Goal: Task Accomplishment & Management: Complete application form

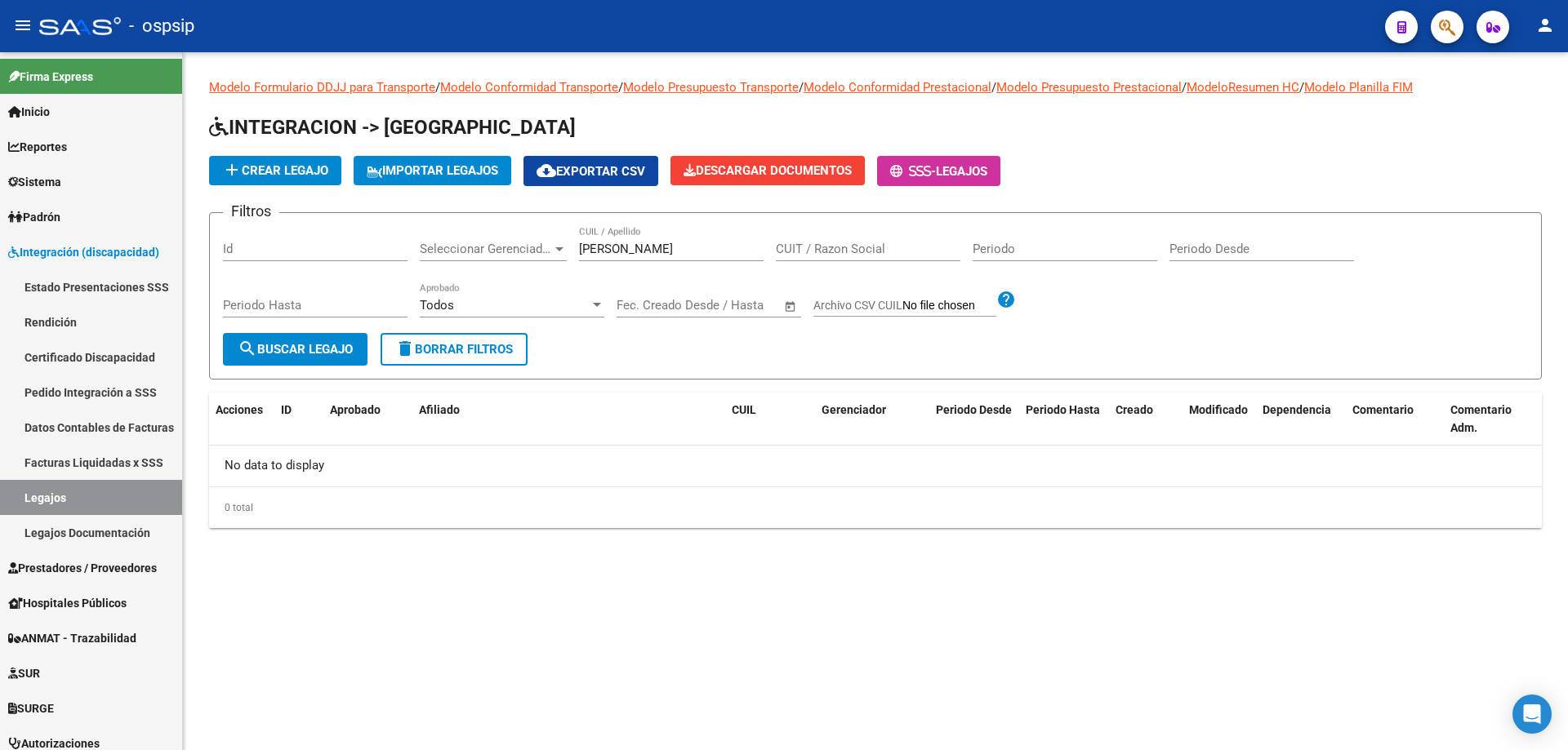
click at [602, 254] on input "magglio" at bounding box center [671, 248] width 185 height 15
click at [593, 250] on input "navaez p" at bounding box center [671, 248] width 185 height 15
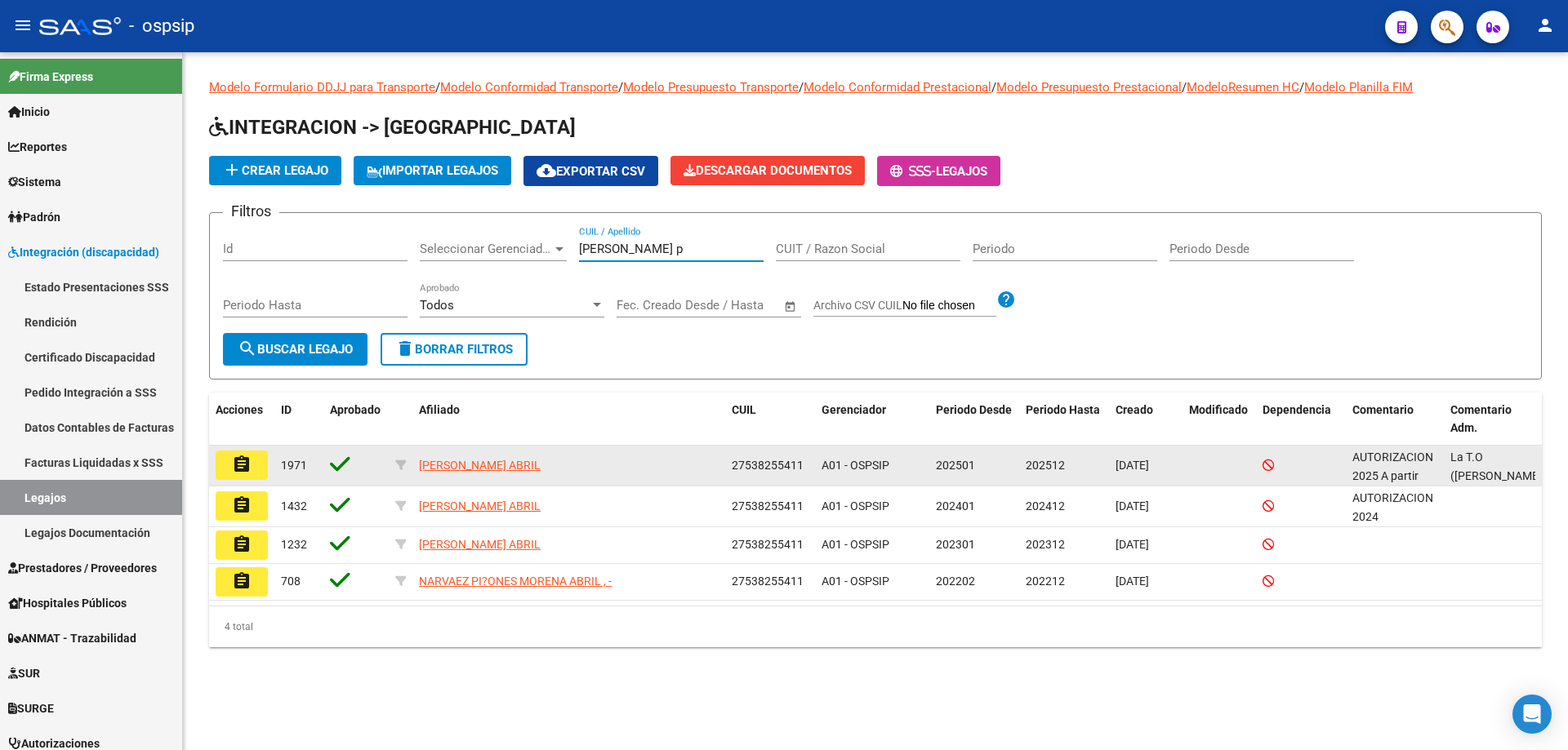
type input "narvaez p"
click at [234, 463] on mat-icon "assignment" at bounding box center [241, 464] width 19 height 19
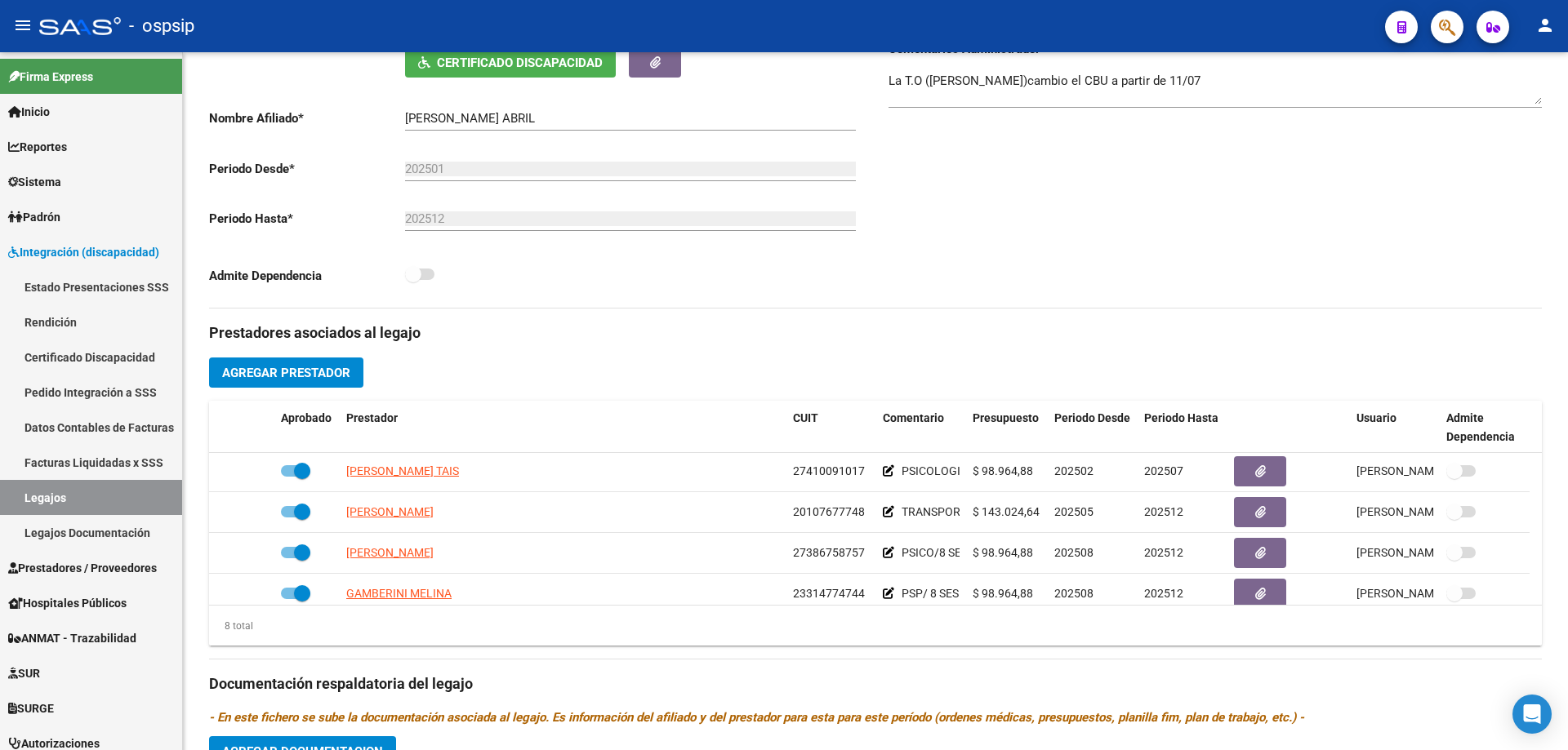
scroll to position [163, 0]
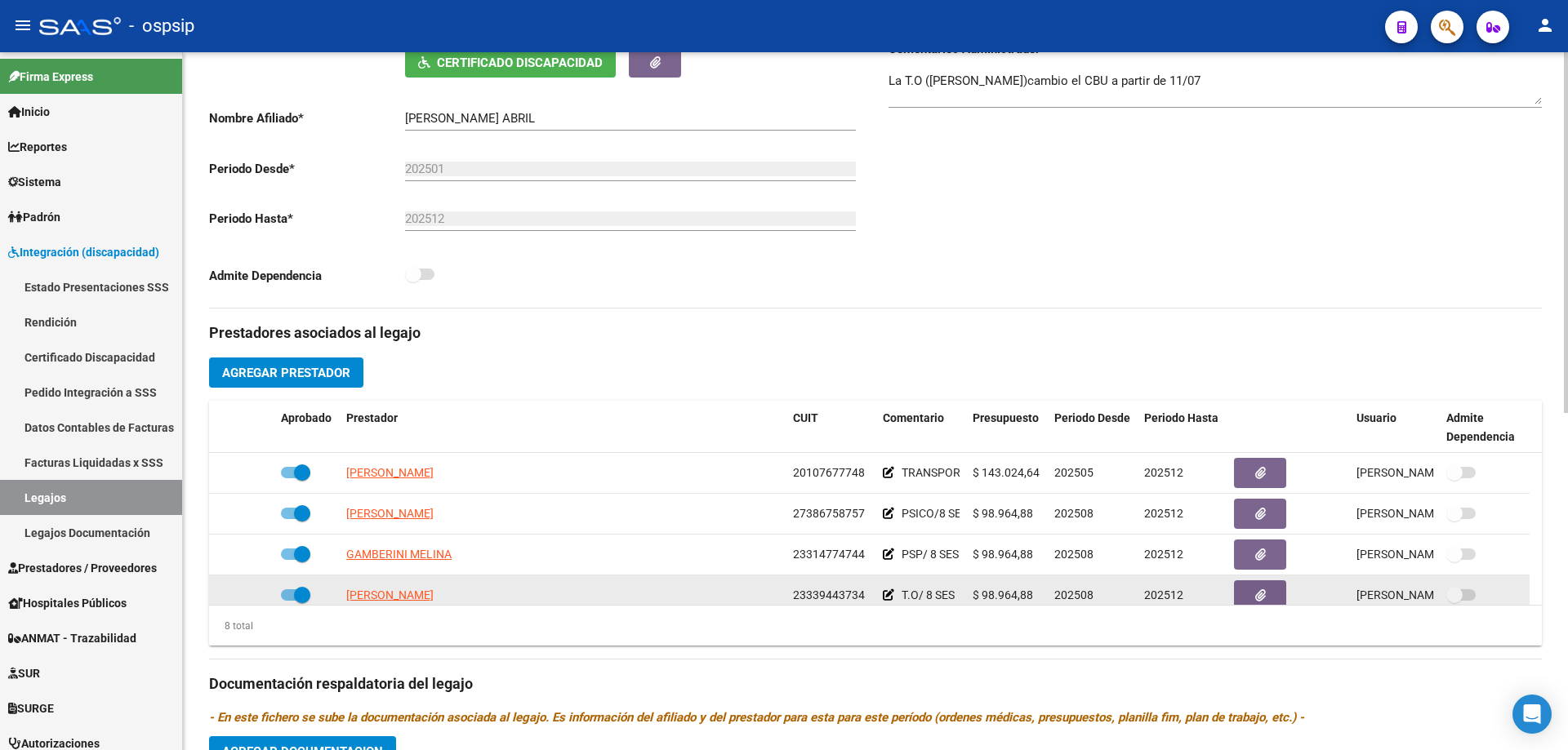
click at [430, 587] on app-link-go-to "BRAGA SABRINA VICTORIA" at bounding box center [390, 595] width 87 height 18
click at [426, 590] on span "BRAGA SABRINA VICTORIA" at bounding box center [390, 594] width 87 height 13
type textarea "23339443734"
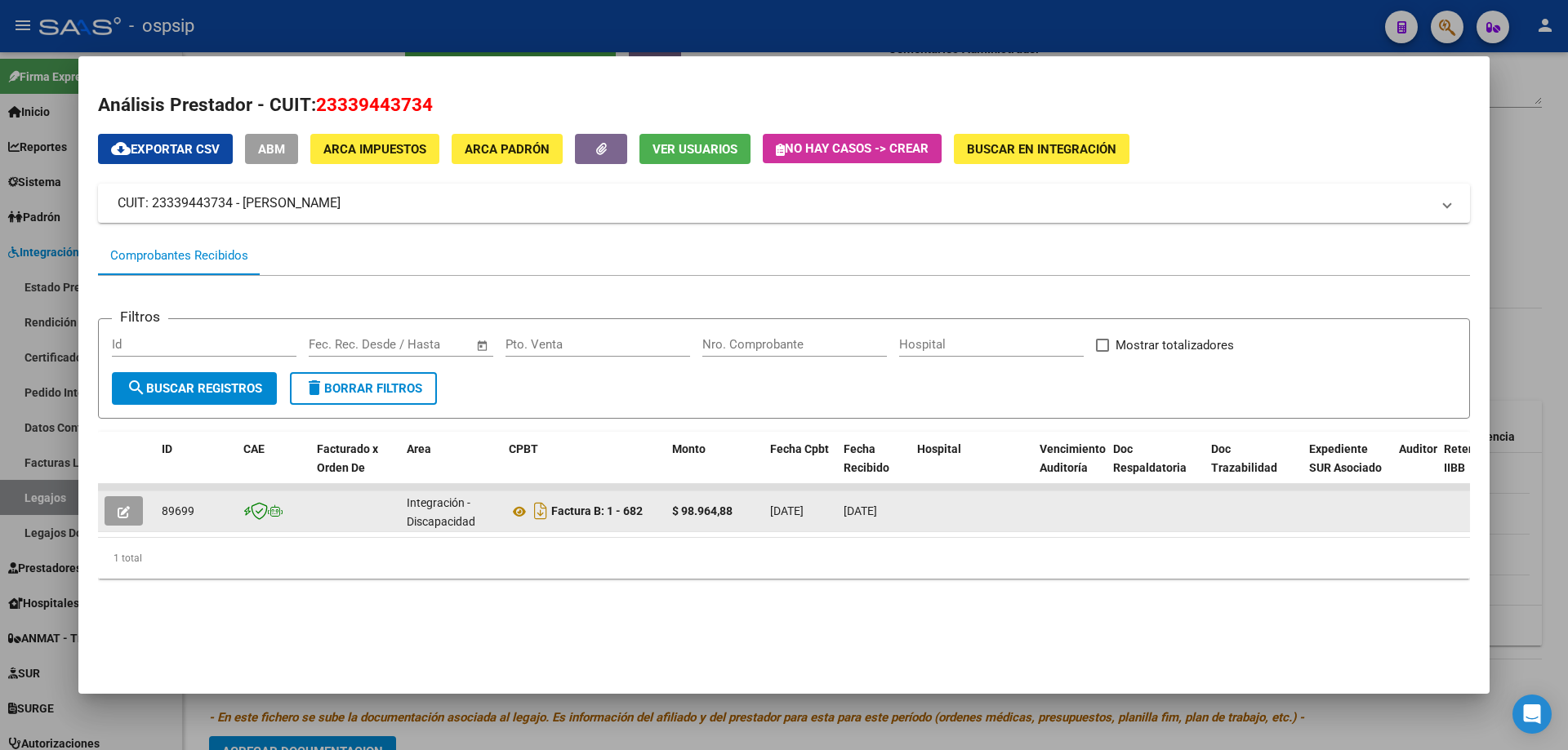
click at [136, 501] on button "button" at bounding box center [124, 511] width 38 height 30
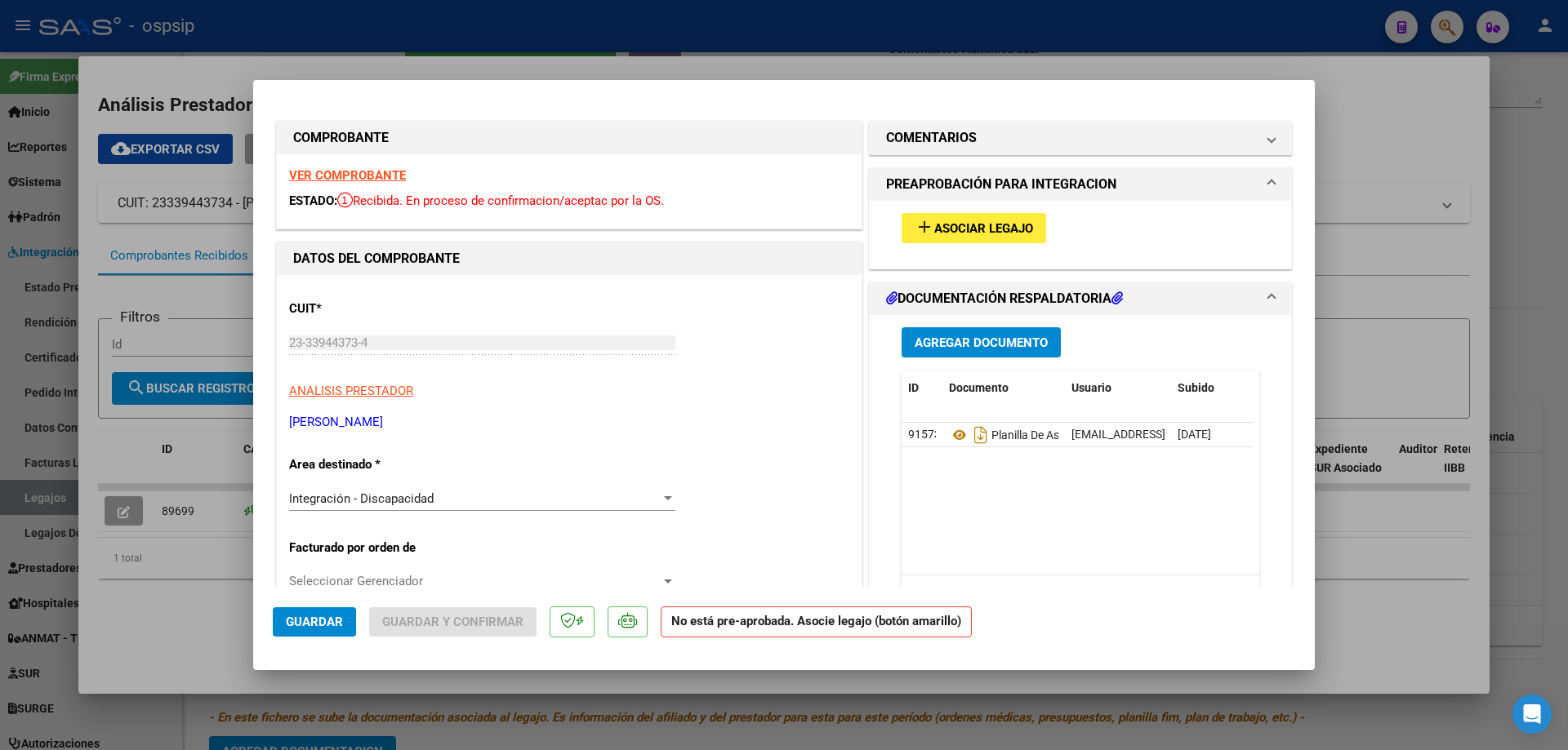
click at [953, 227] on span "Asociar Legajo" at bounding box center [983, 228] width 99 height 15
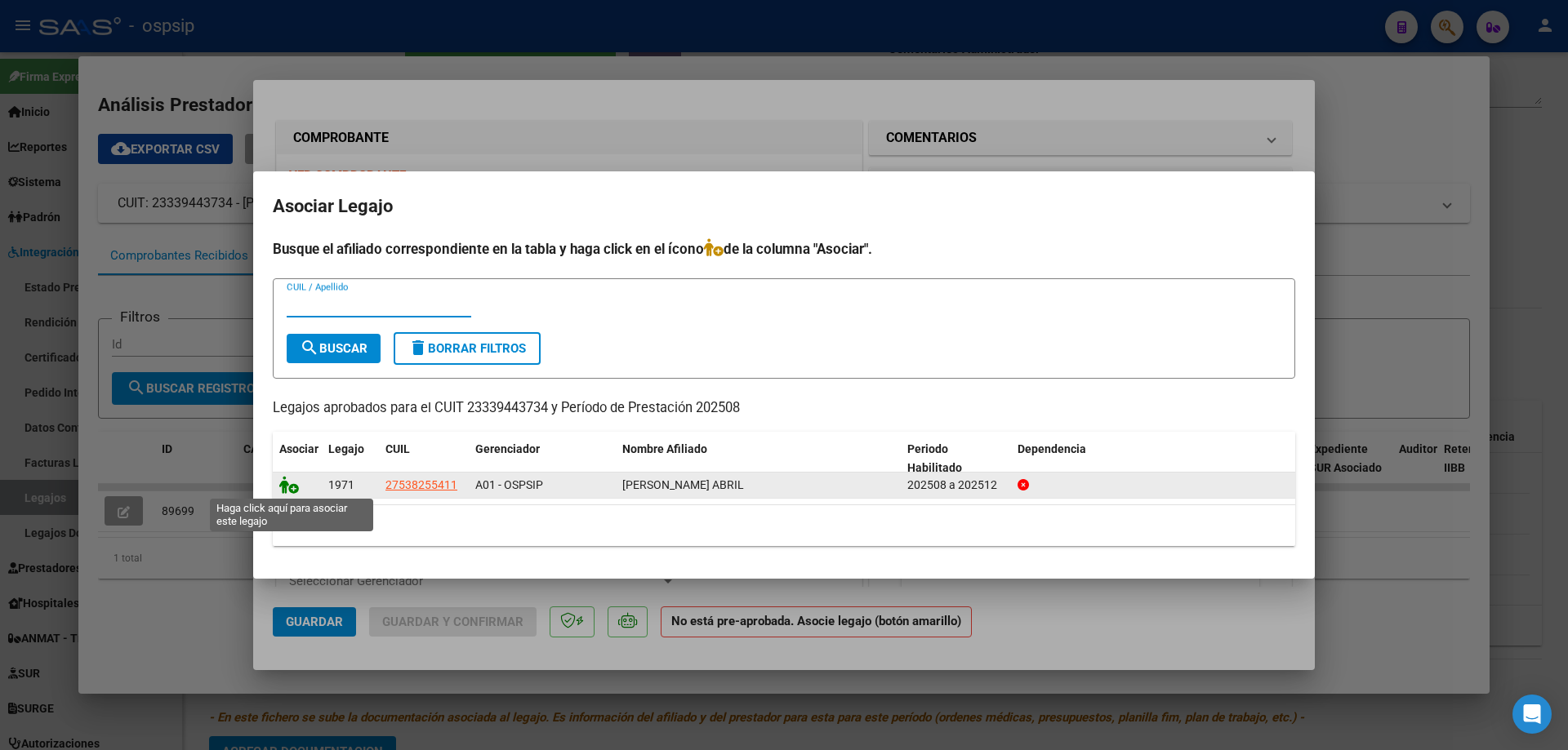
click at [290, 482] on icon at bounding box center [289, 484] width 19 height 18
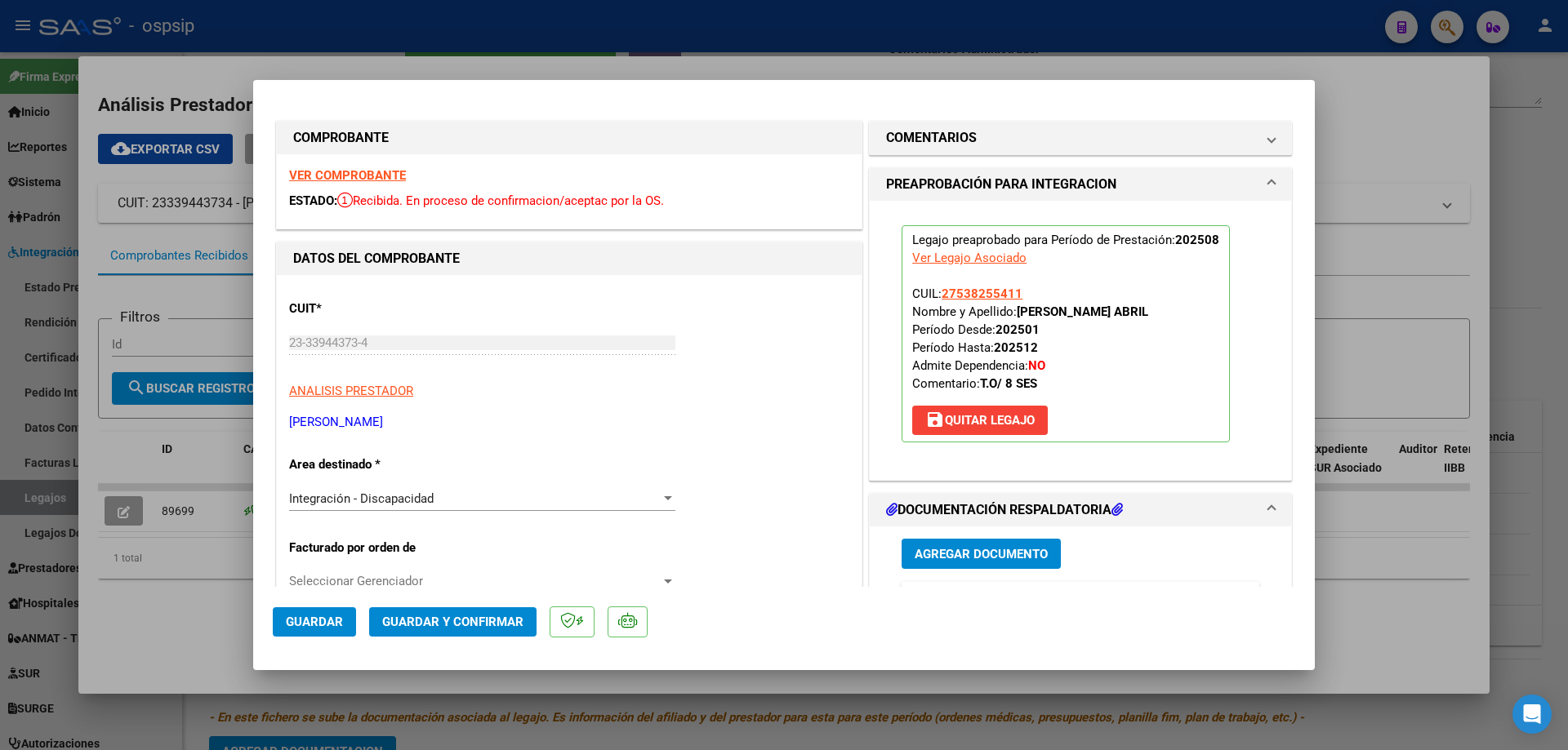
click at [229, 63] on div at bounding box center [784, 375] width 1568 height 750
type input "$ 0,00"
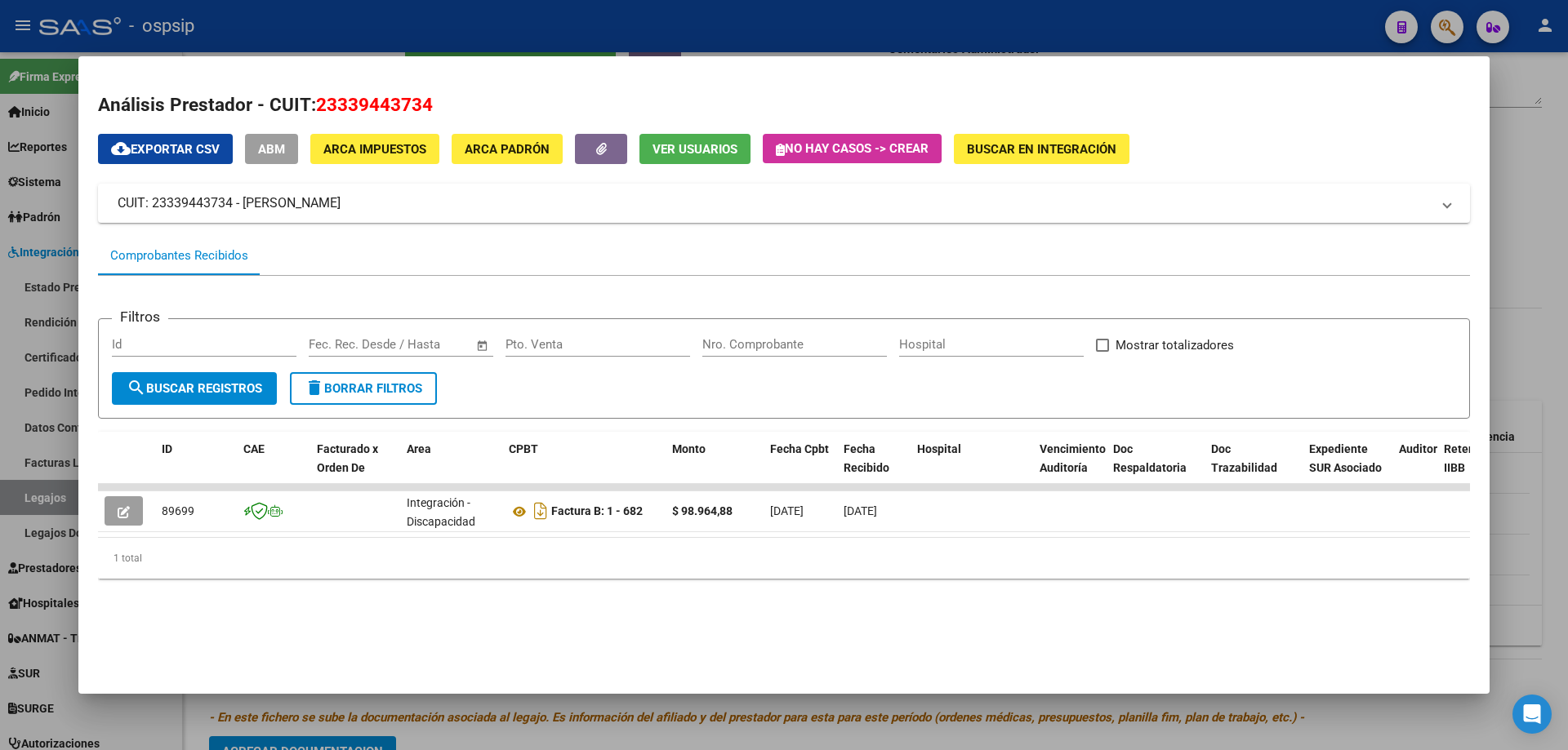
click at [229, 43] on div at bounding box center [784, 375] width 1568 height 750
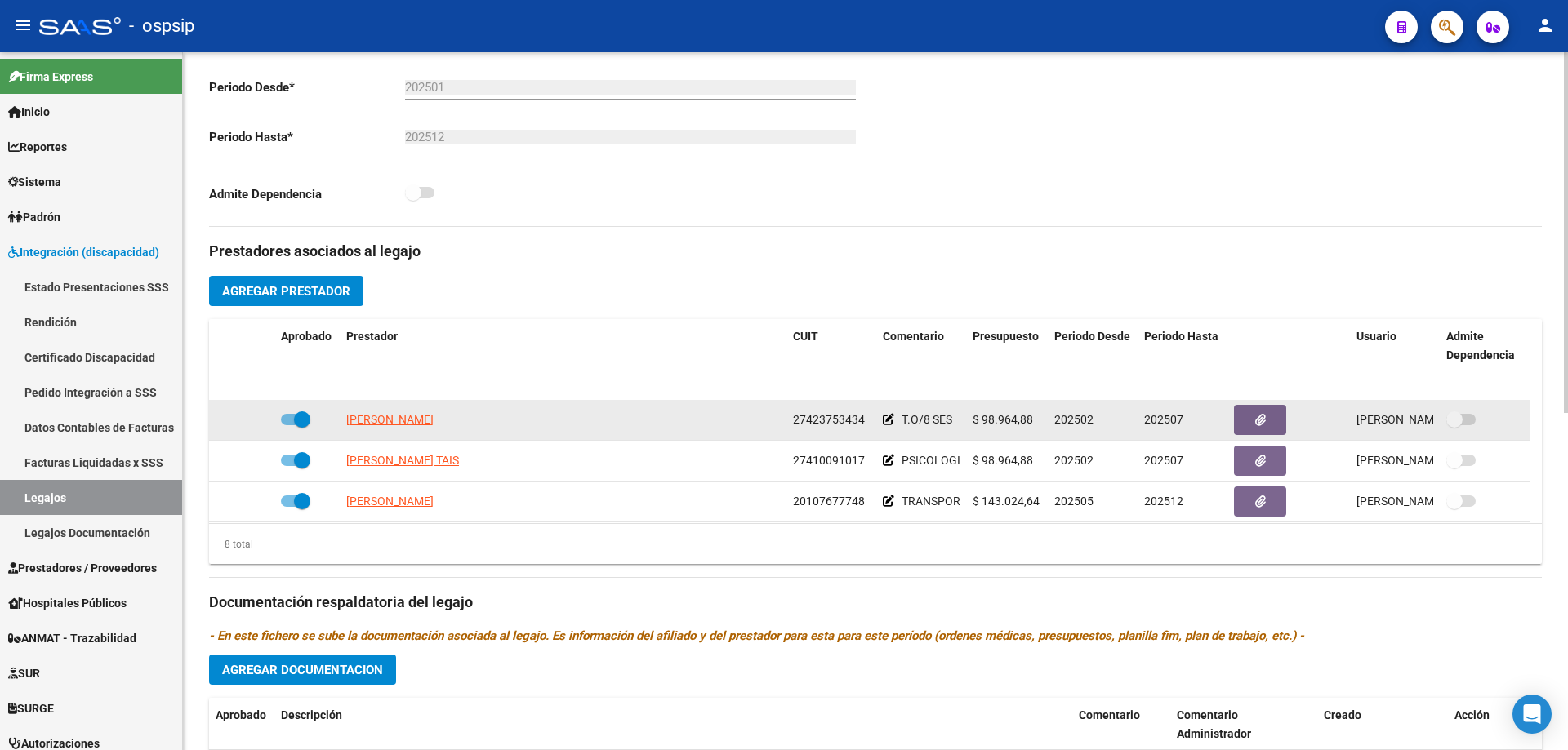
scroll to position [81, 0]
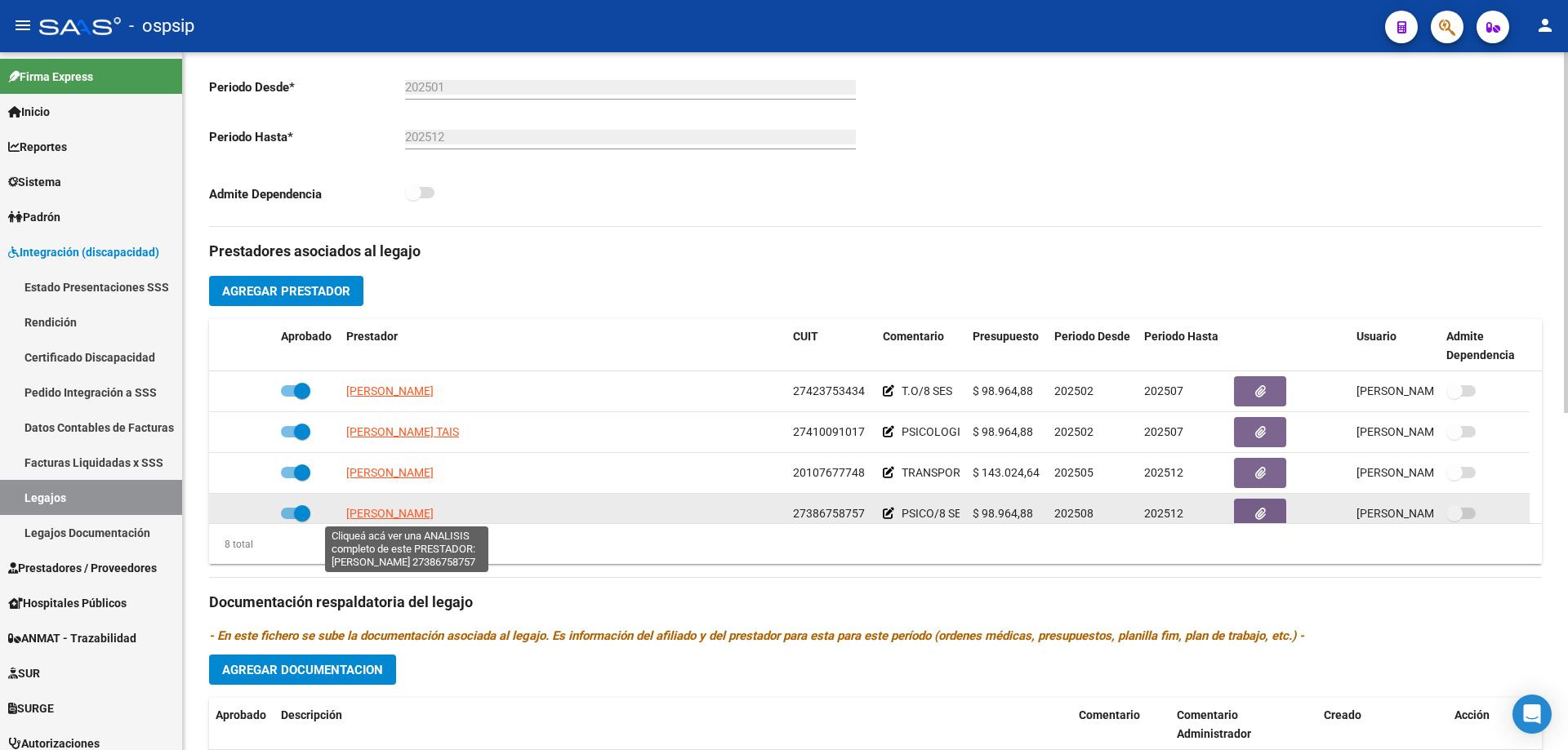
click at [434, 513] on span "[PERSON_NAME]" at bounding box center [390, 513] width 87 height 13
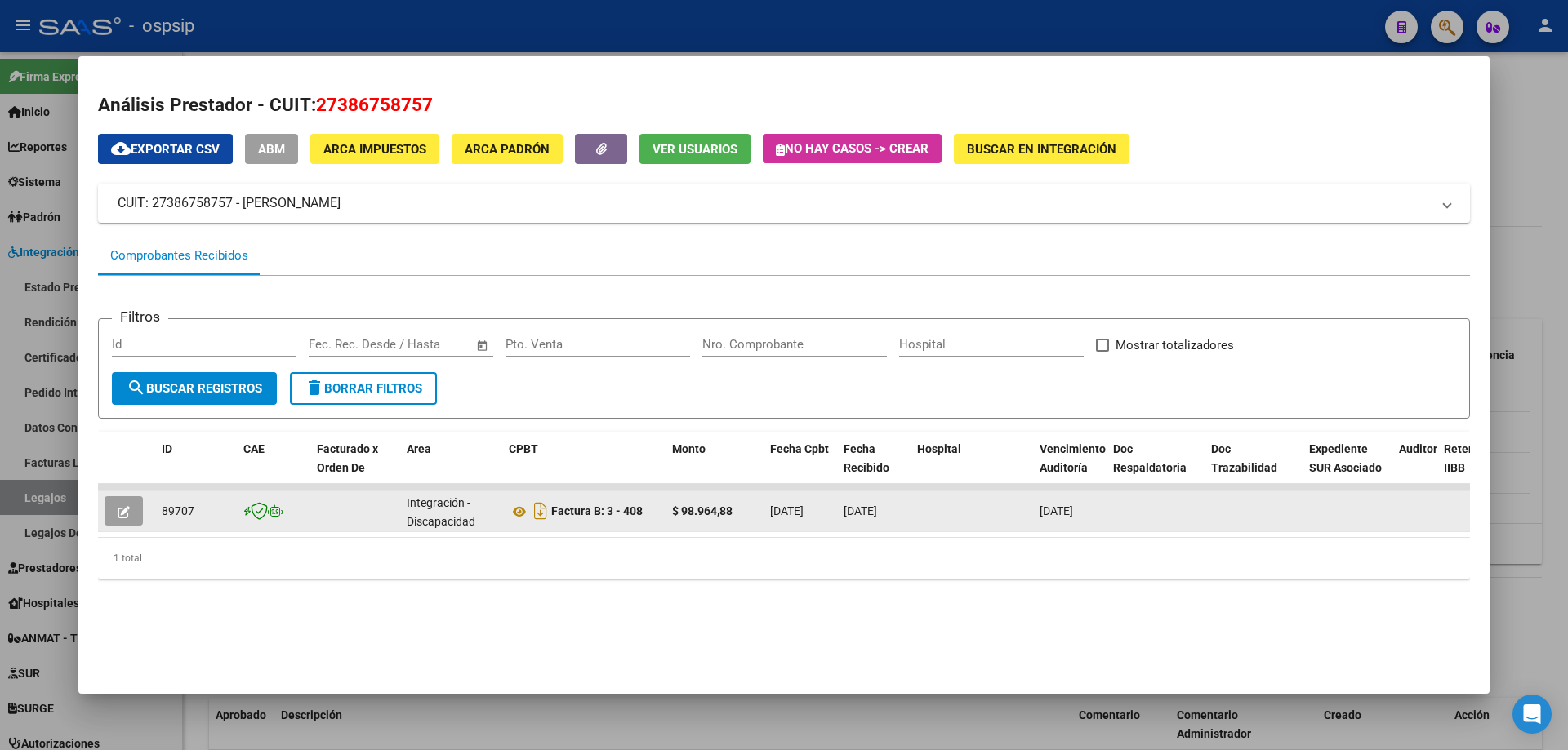
click at [128, 502] on button "button" at bounding box center [124, 511] width 38 height 30
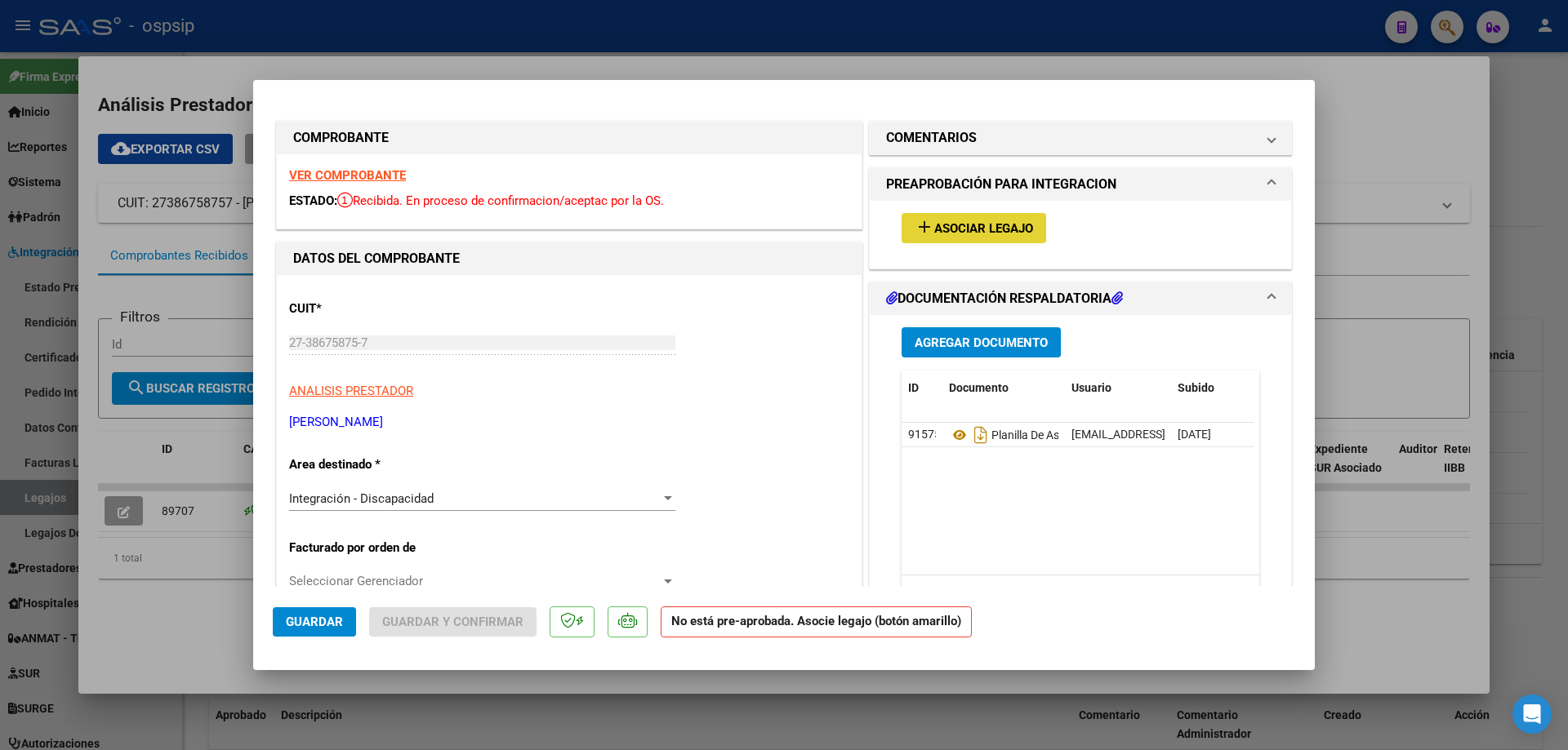
click at [990, 232] on span "Asociar Legajo" at bounding box center [983, 228] width 99 height 15
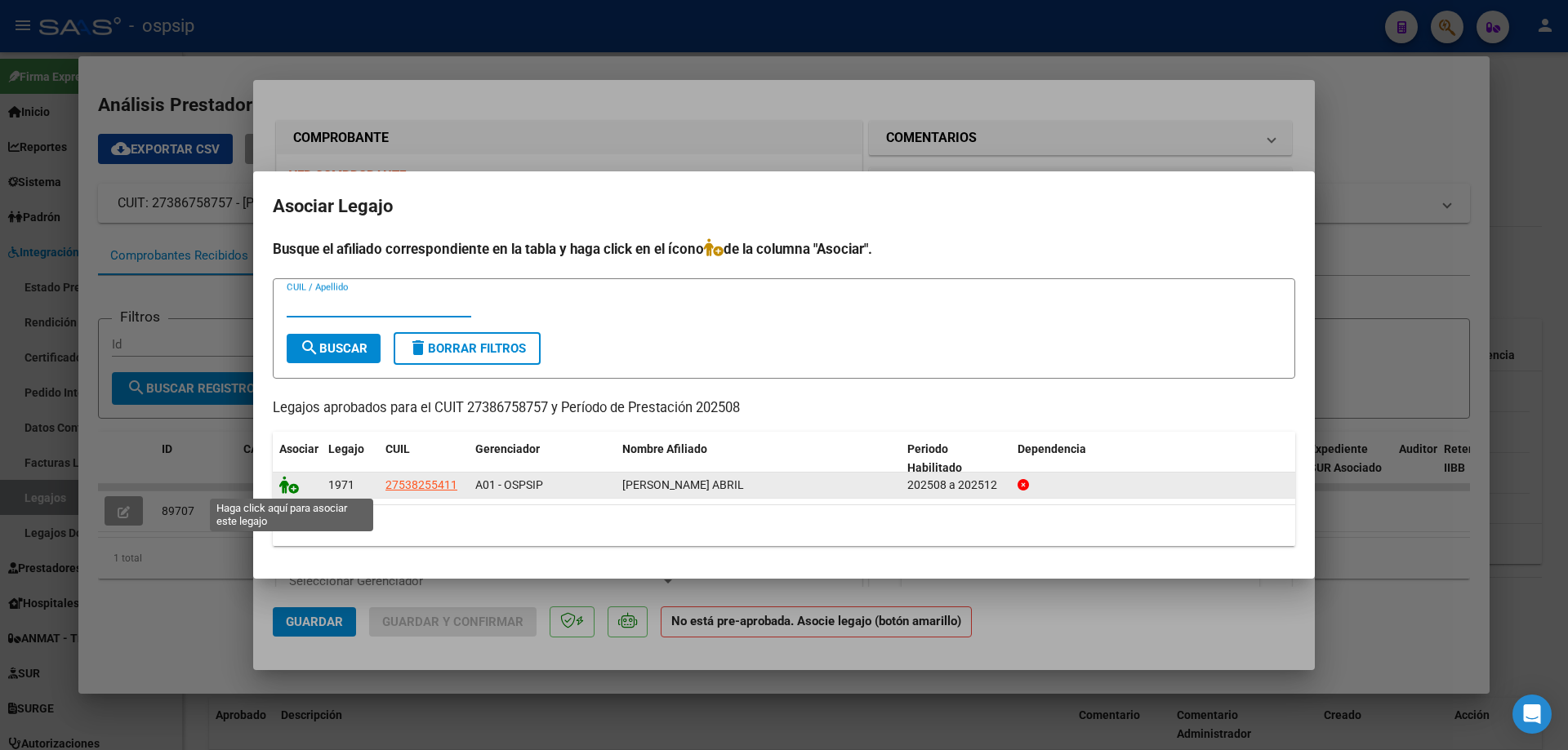
click at [287, 483] on icon at bounding box center [289, 484] width 19 height 18
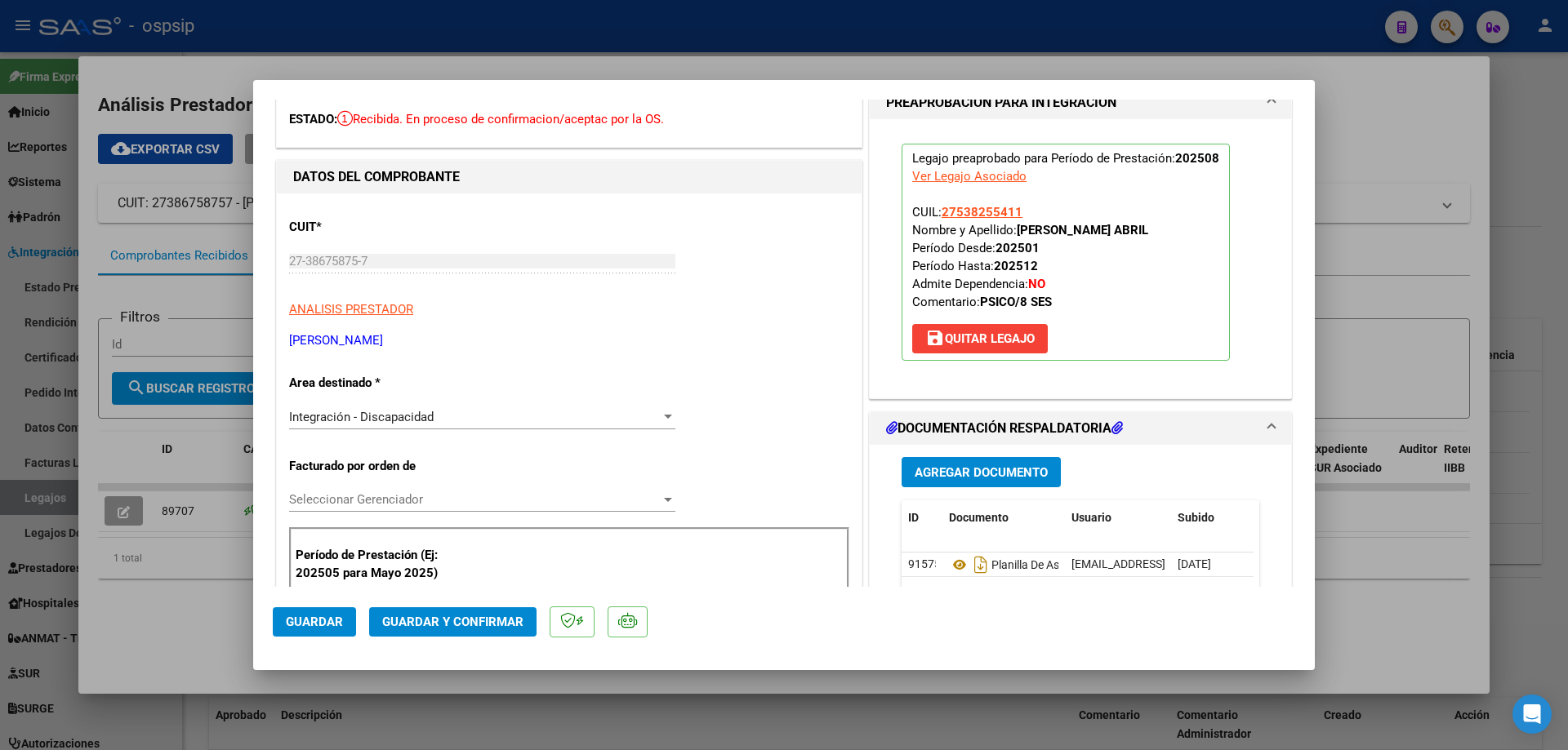
click at [166, 573] on div at bounding box center [784, 375] width 1568 height 750
type input "$ 0,00"
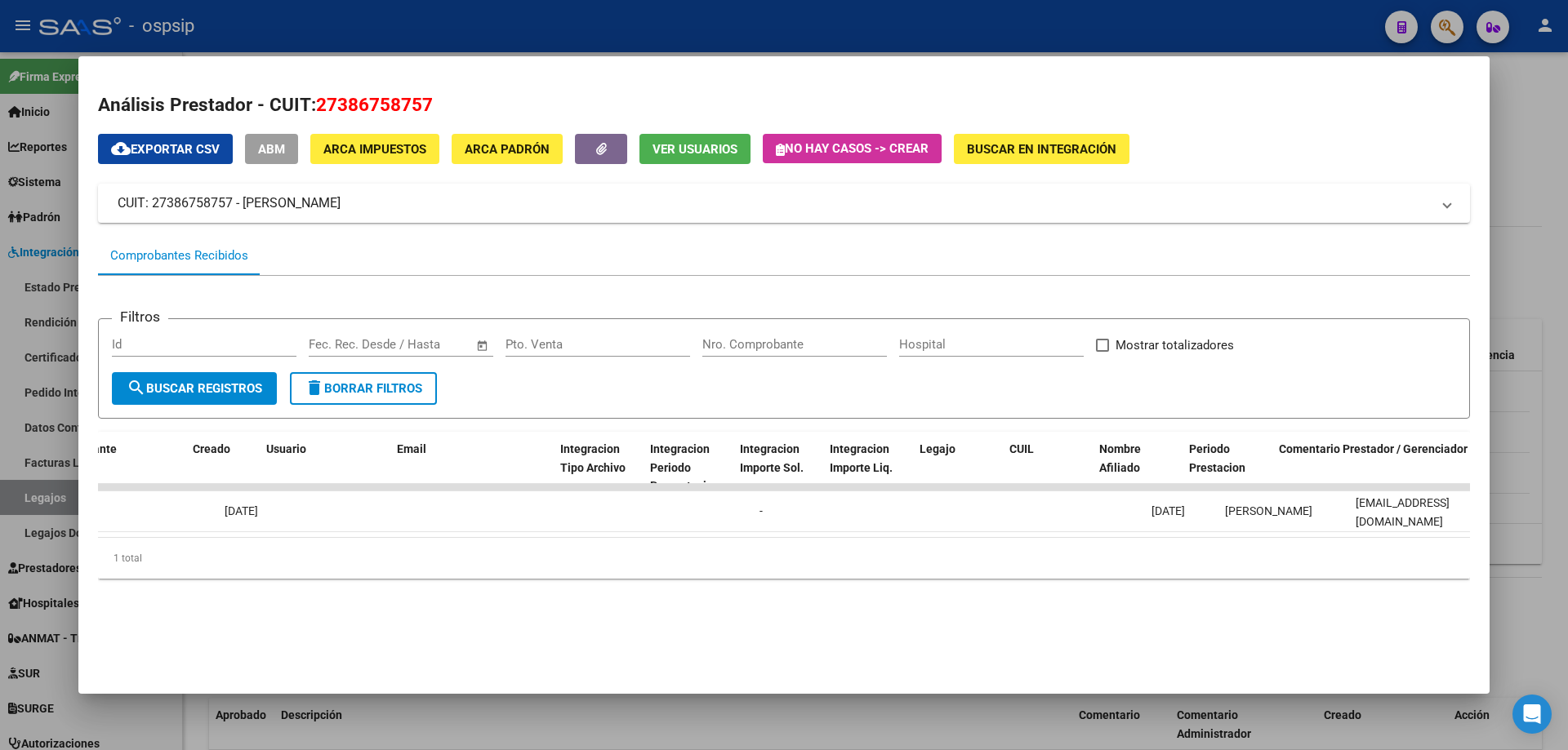
scroll to position [0, 0]
